Goal: Task Accomplishment & Management: Use online tool/utility

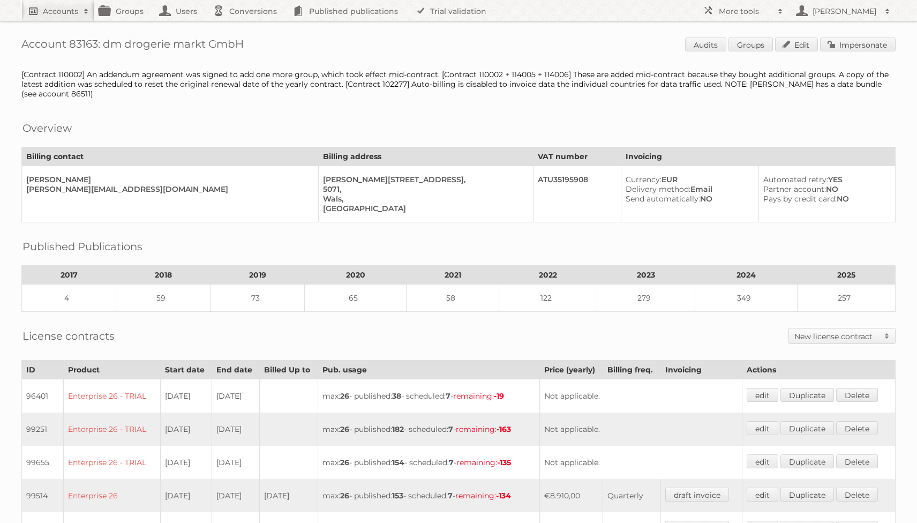
click at [61, 4] on link "Accounts" at bounding box center [57, 10] width 73 height 21
type input"] "ab va"
click at [247, 27] on input "Search" at bounding box center [255, 35] width 16 height 16
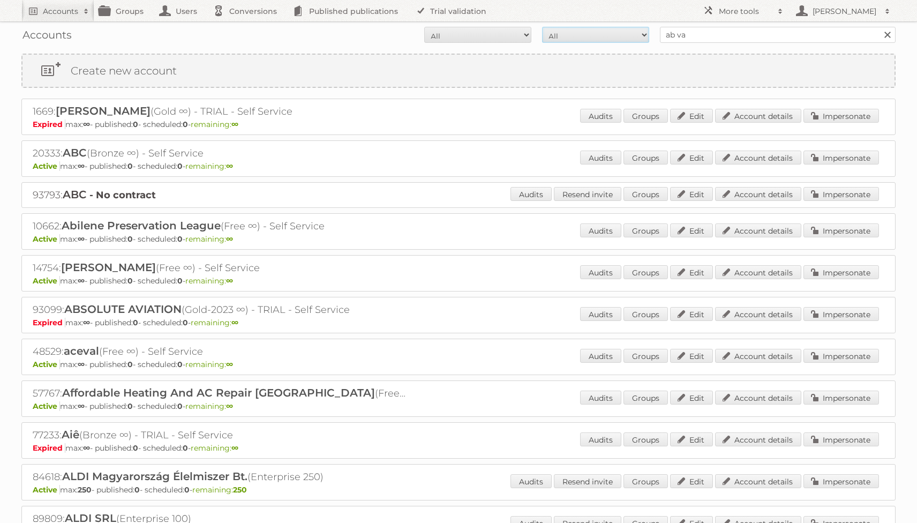
click at [598, 33] on select "All Paid Trials Self service" at bounding box center [595, 35] width 107 height 16
select select "paid"
click at [515, 31] on select "All Active Expired Pending" at bounding box center [477, 35] width 107 height 16
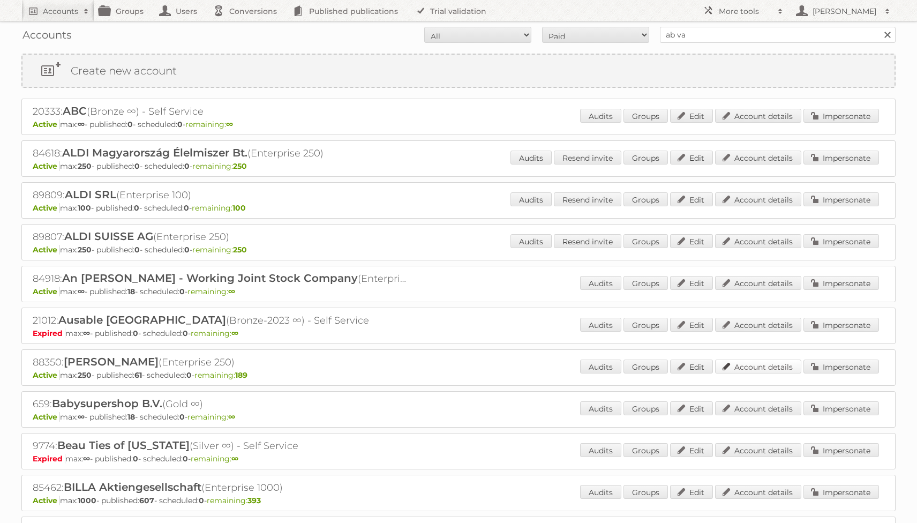
click at [765, 370] on link "Account details" at bounding box center [758, 366] width 86 height 14
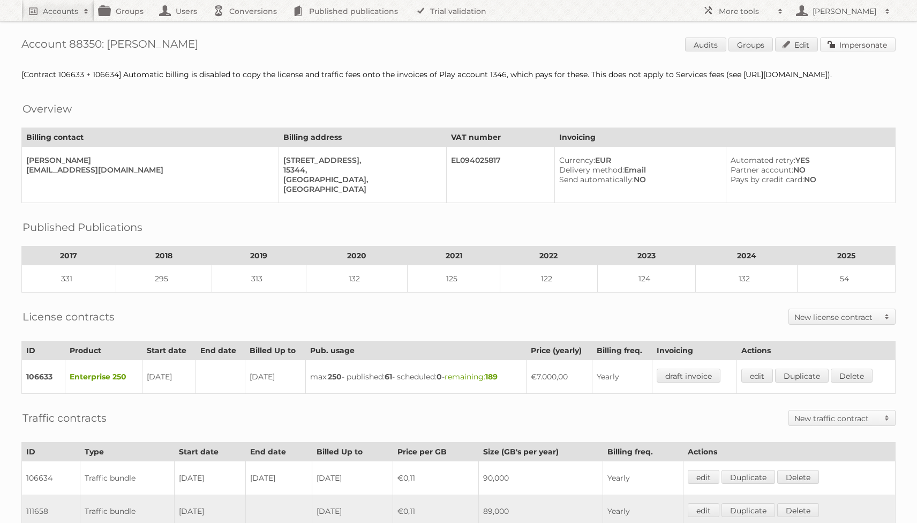
click at [873, 40] on link "Impersonate" at bounding box center [858, 44] width 76 height 14
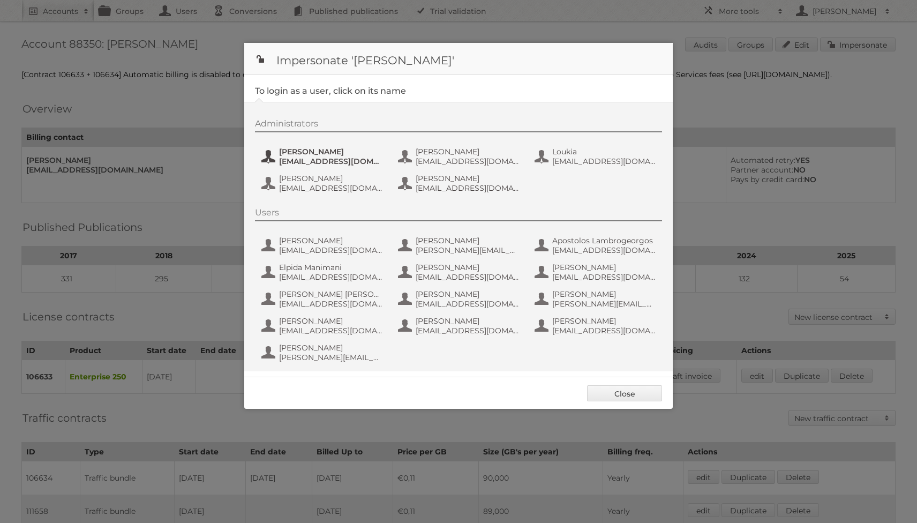
click at [299, 150] on span "[PERSON_NAME]" at bounding box center [331, 152] width 104 height 10
